Goal: Book appointment/travel/reservation

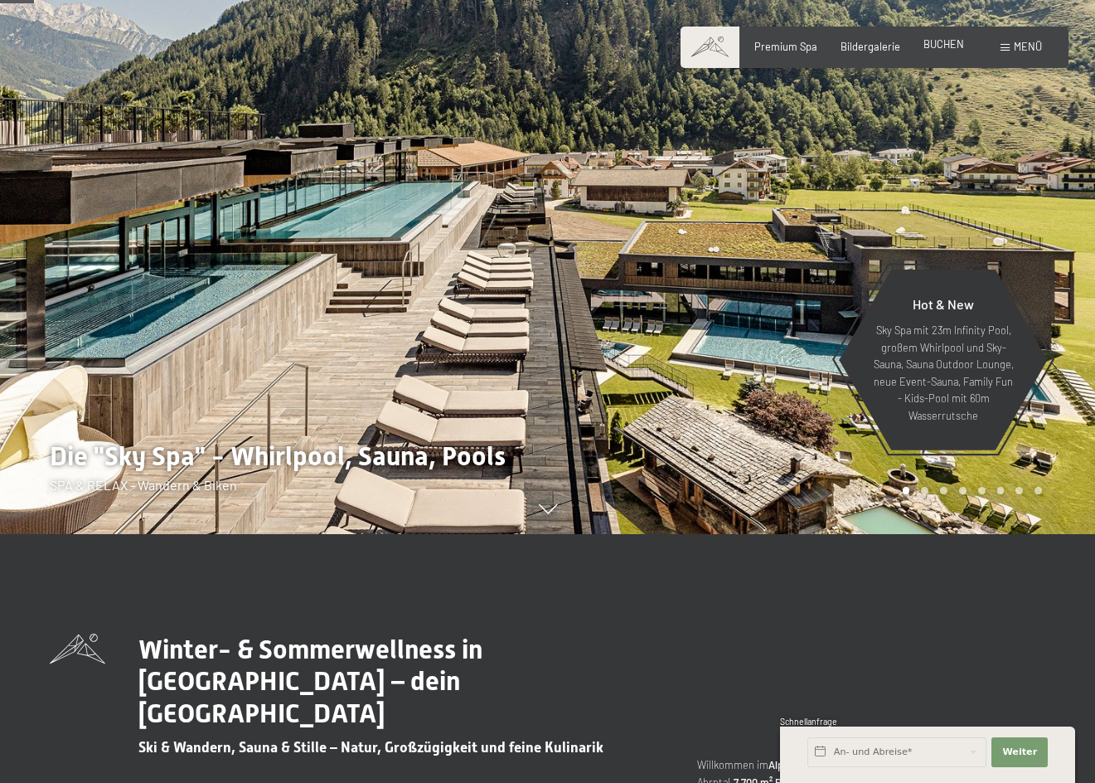
click at [943, 45] on span "BUCHEN" at bounding box center [944, 43] width 41 height 13
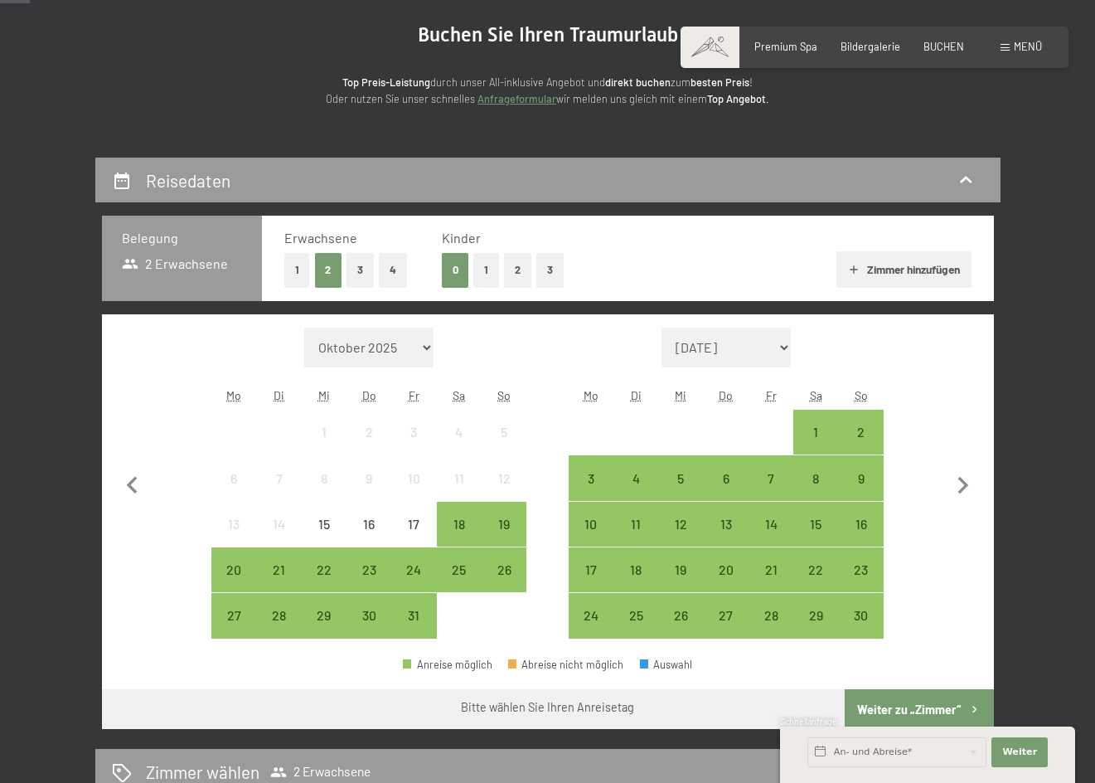
scroll to position [166, 0]
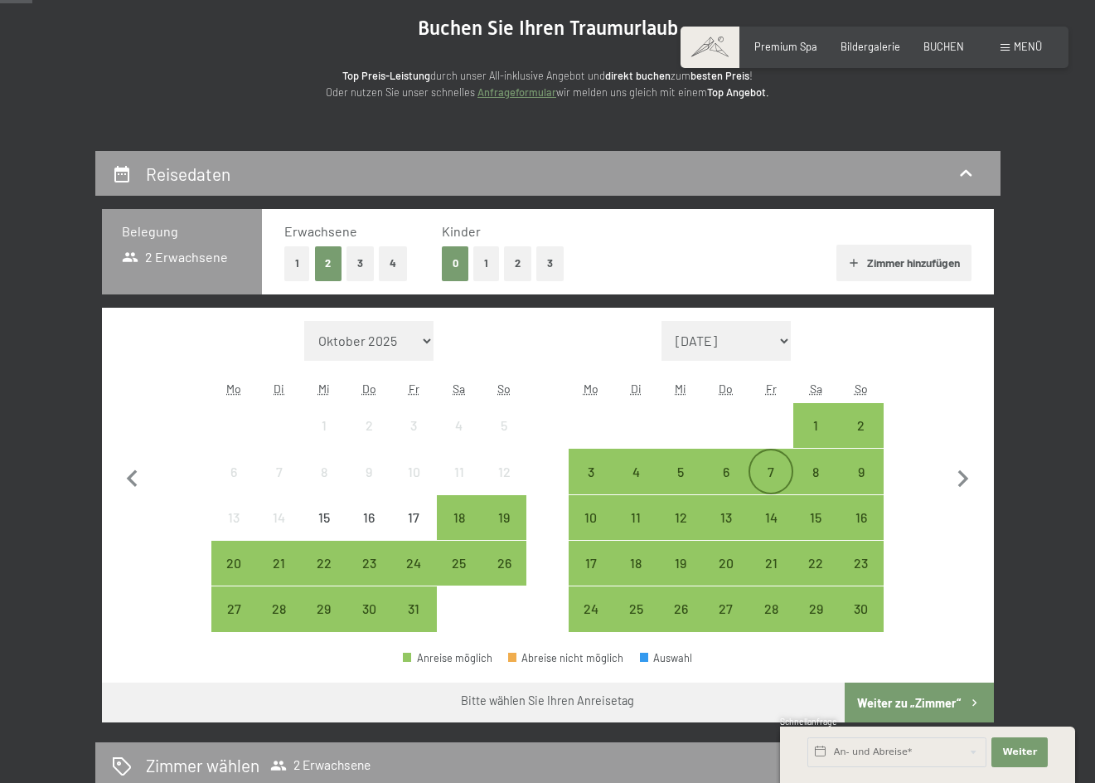
click at [779, 483] on div "7" at bounding box center [770, 485] width 41 height 41
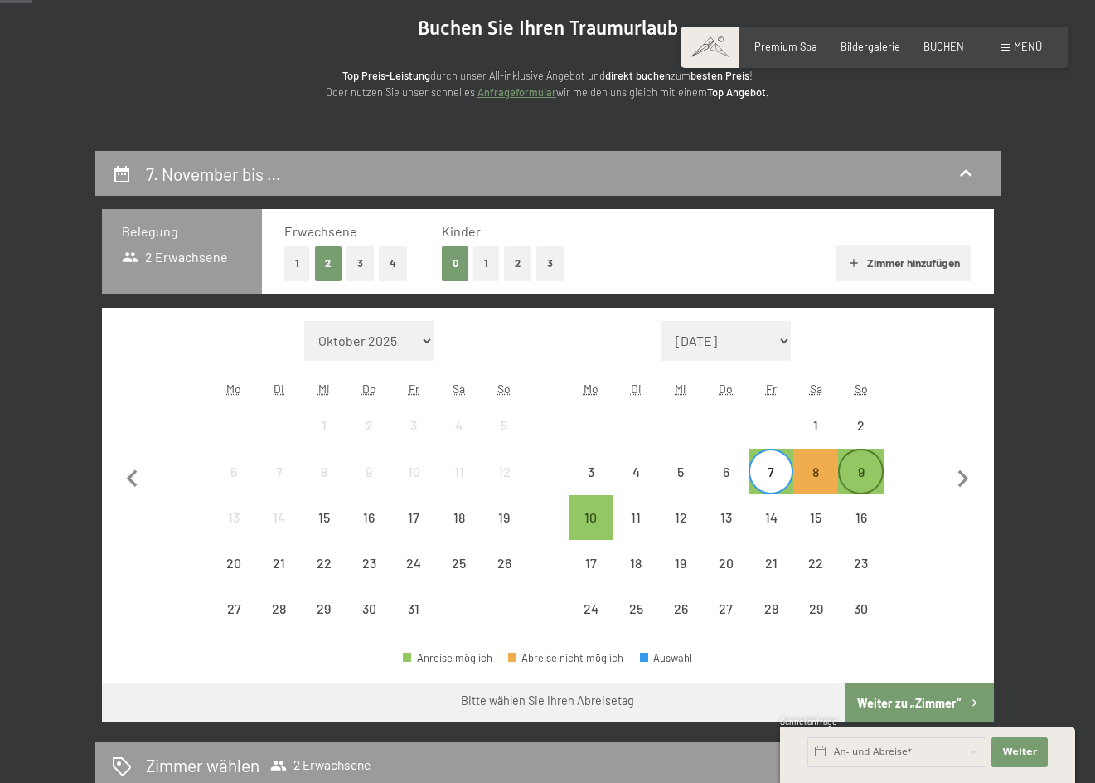
click at [856, 471] on div "9" at bounding box center [860, 485] width 41 height 41
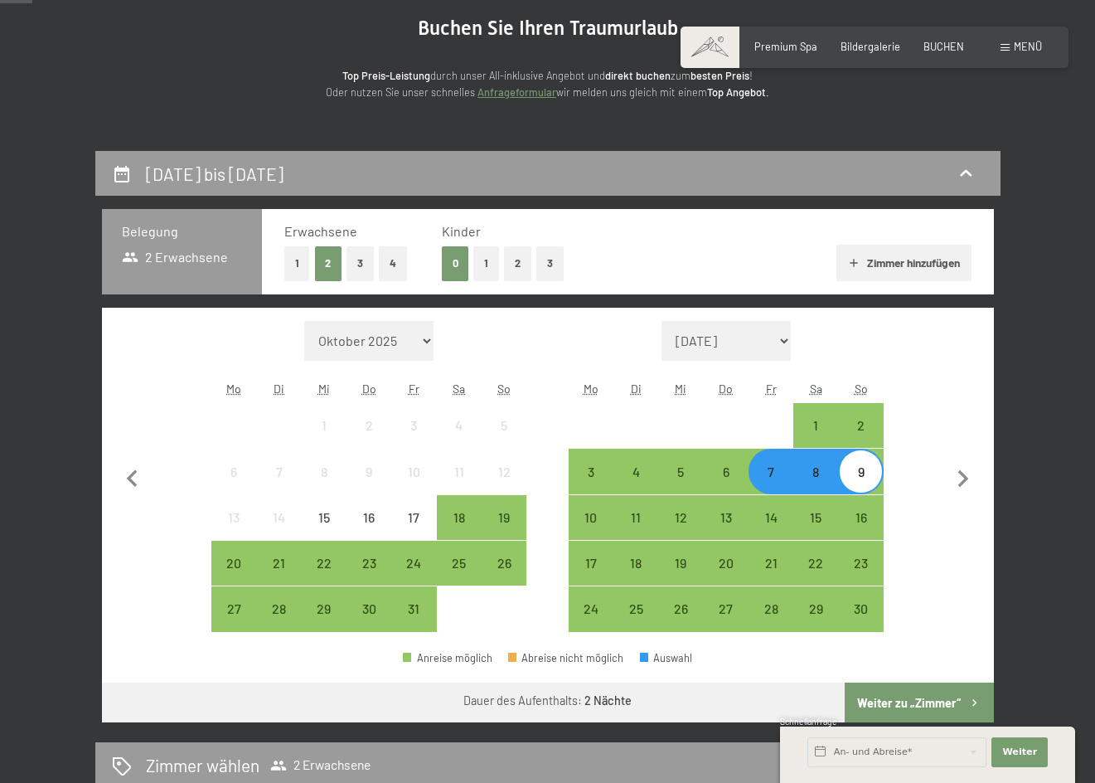
click at [919, 696] on button "Weiter zu „Zimmer“" at bounding box center [919, 702] width 148 height 40
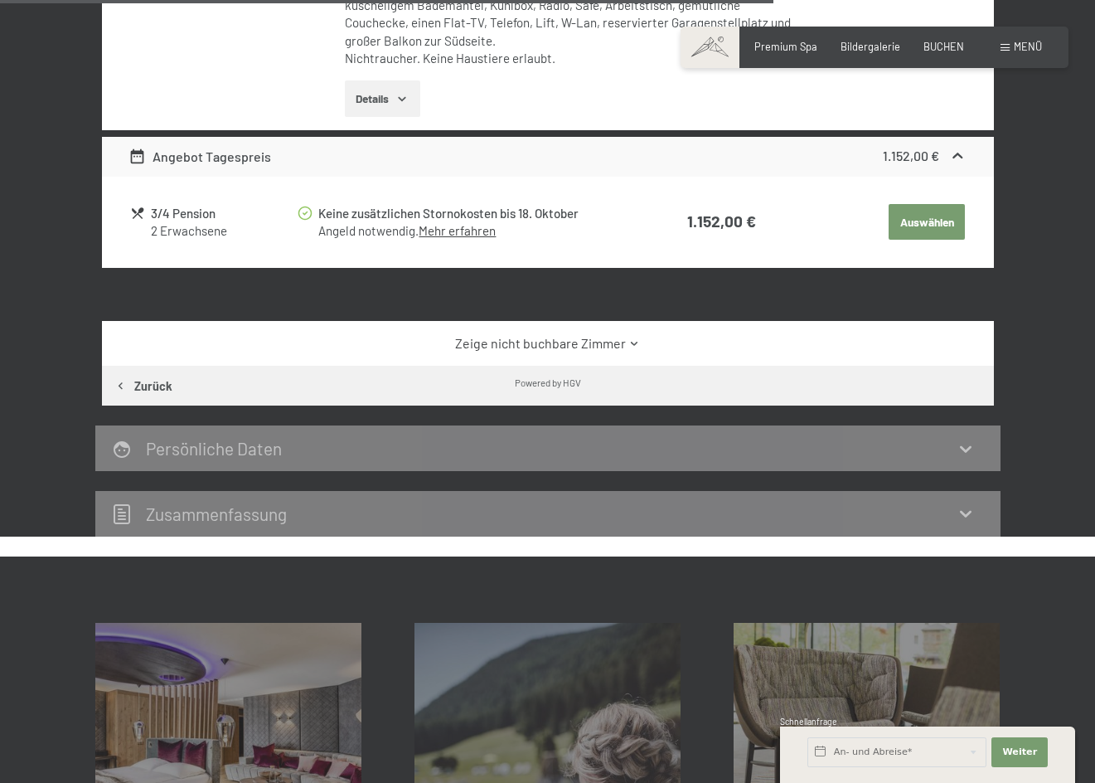
scroll to position [648, 0]
